Goal: Find contact information: Find contact information

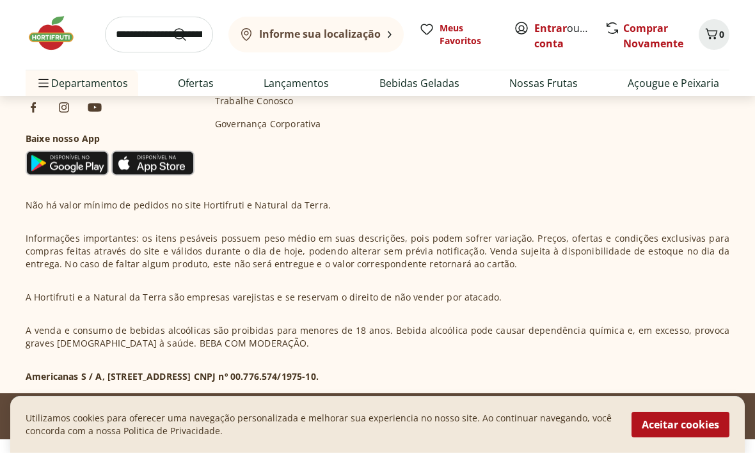
scroll to position [3850, 0]
click at [692, 439] on button "Aceitar cookies" at bounding box center [681, 426] width 98 height 26
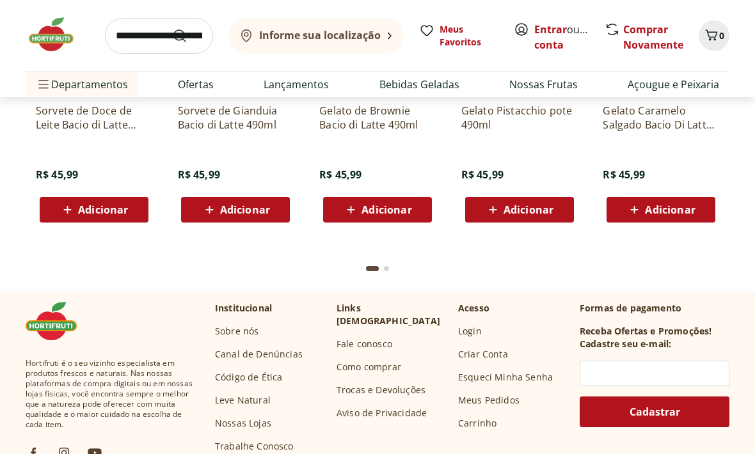
scroll to position [3509, 0]
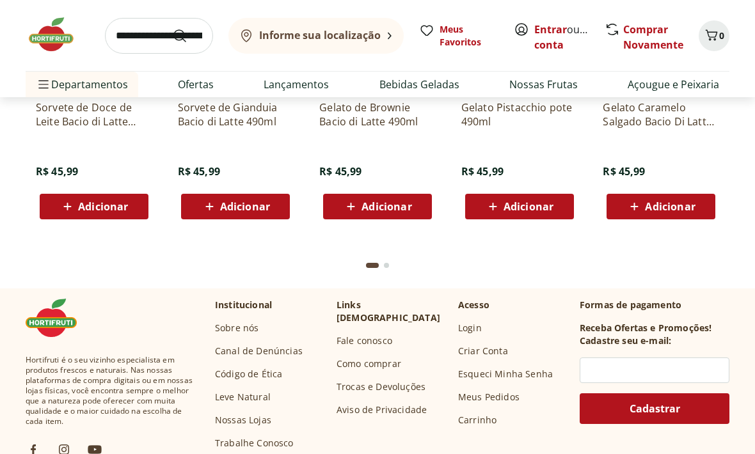
click at [378, 335] on link "Fale conosco" at bounding box center [365, 341] width 56 height 13
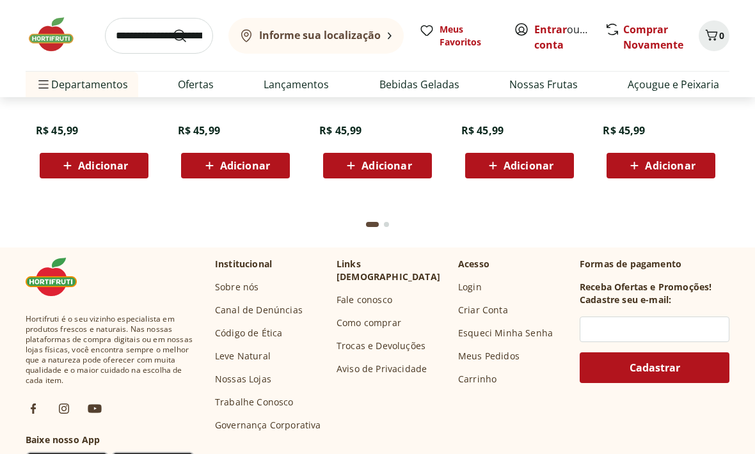
scroll to position [3551, 0]
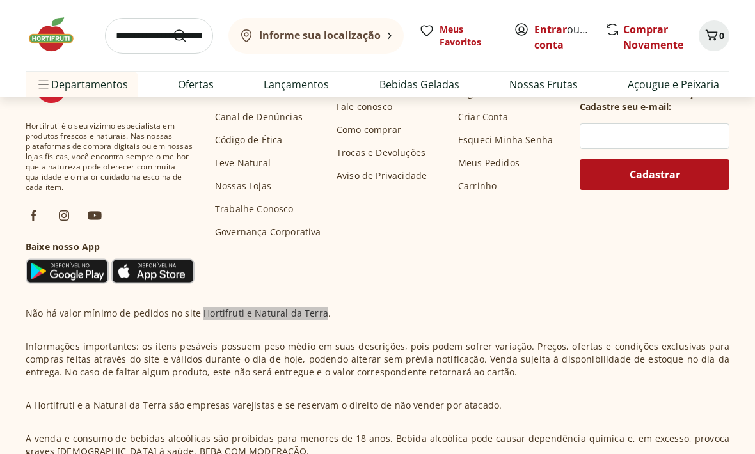
scroll to position [3793, 0]
